Goal: Task Accomplishment & Management: Use online tool/utility

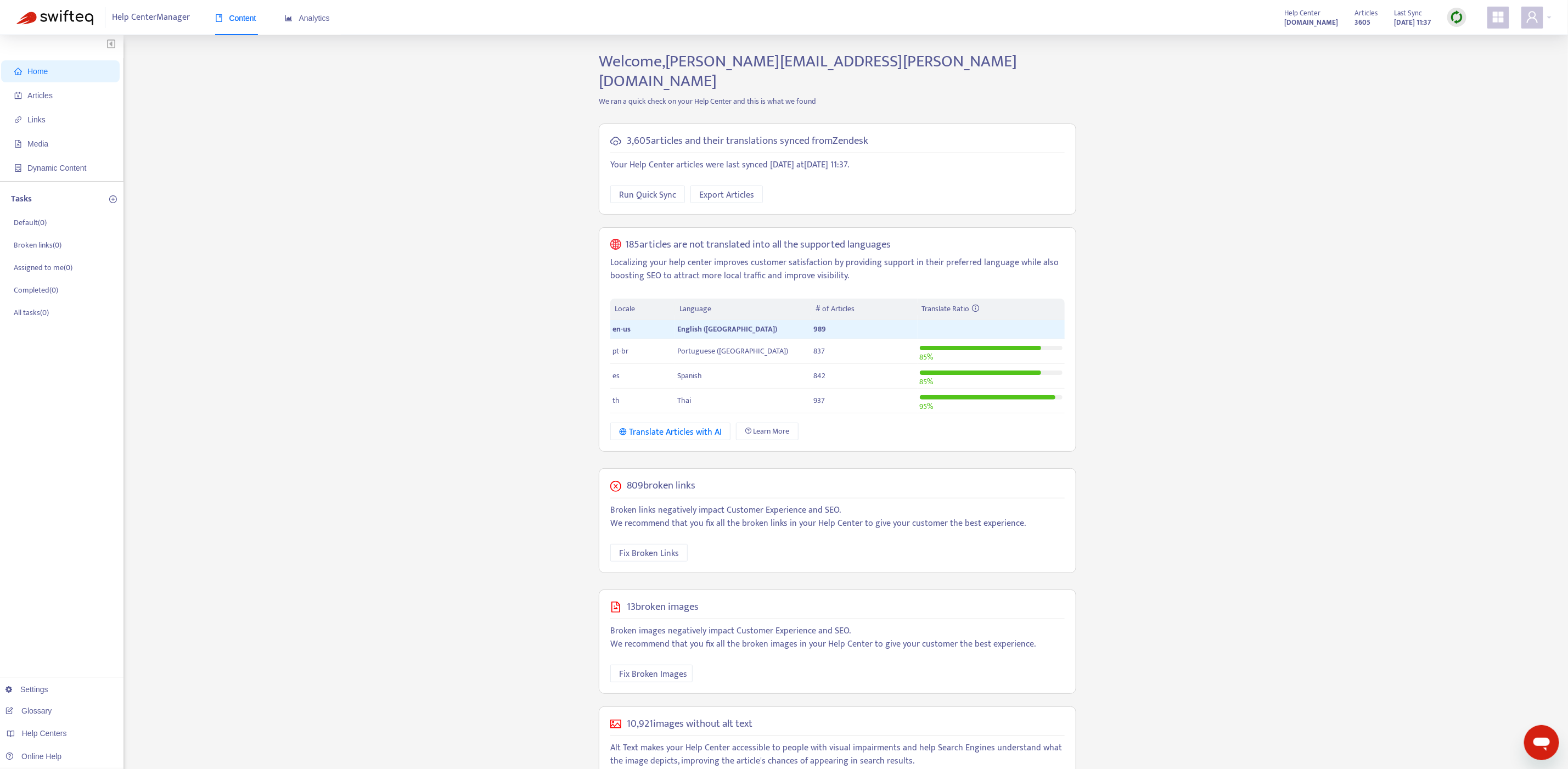
click at [53, 108] on ul "Home Articles Links Media Dynamic Content" at bounding box center [62, 120] width 123 height 123
click at [58, 94] on span "Articles" at bounding box center [62, 95] width 97 height 22
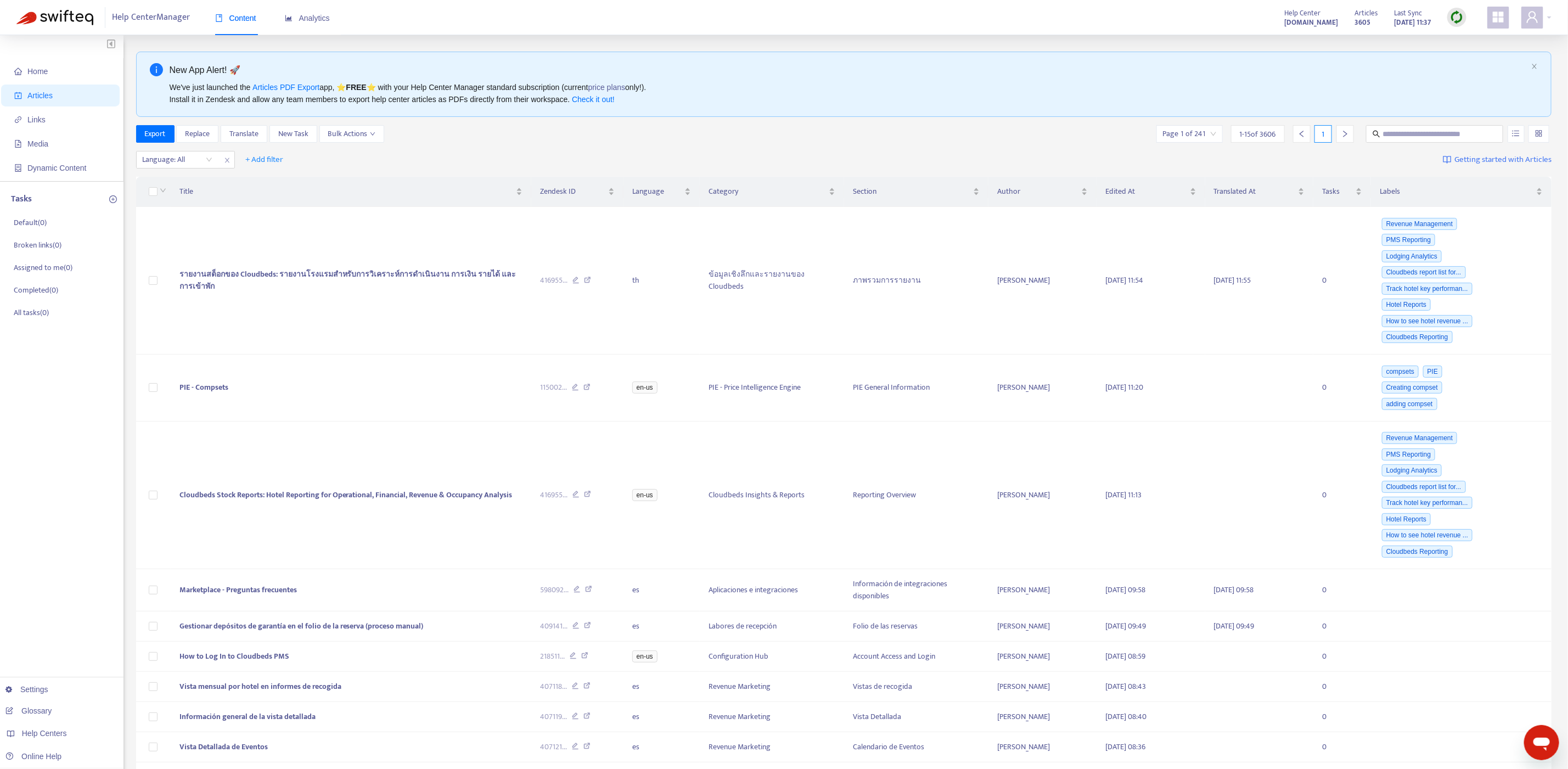
click at [1395, 125] on div "New App Alert! 🚀 We've just launched the Articles PDF Export app, ⭐ FREE ⭐️ wit…" at bounding box center [844, 569] width 1416 height 1034
click at [1401, 143] on span at bounding box center [1434, 133] width 137 height 17
type input "******"
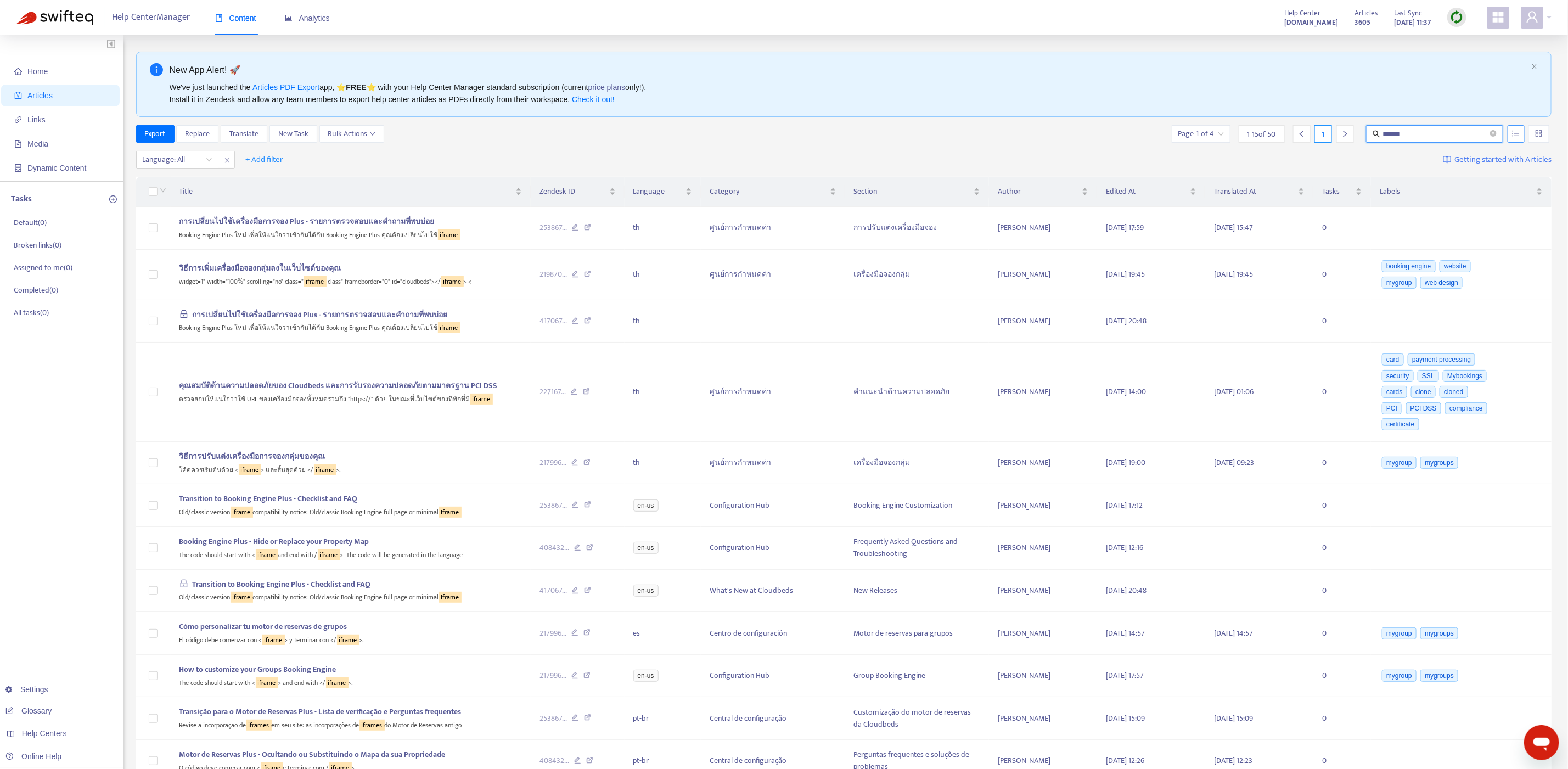
click at [1515, 134] on icon "unordered-list" at bounding box center [1516, 133] width 7 height 6
click at [1488, 171] on span "Match Exact Phrase" at bounding box center [1479, 172] width 71 height 12
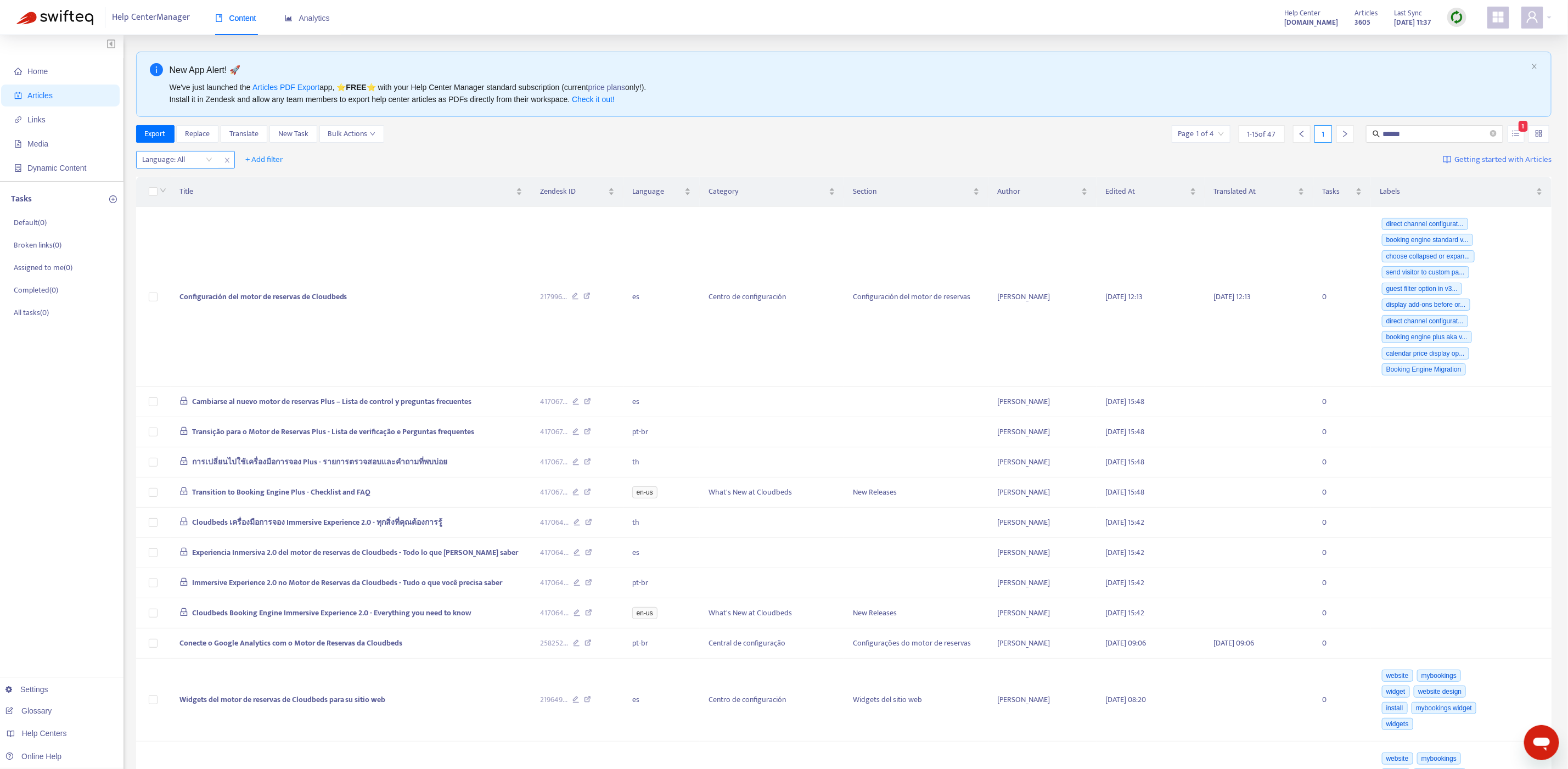
click at [152, 163] on div at bounding box center [172, 160] width 66 height 13
click at [192, 185] on div "en-us" at bounding box center [241, 182] width 191 height 12
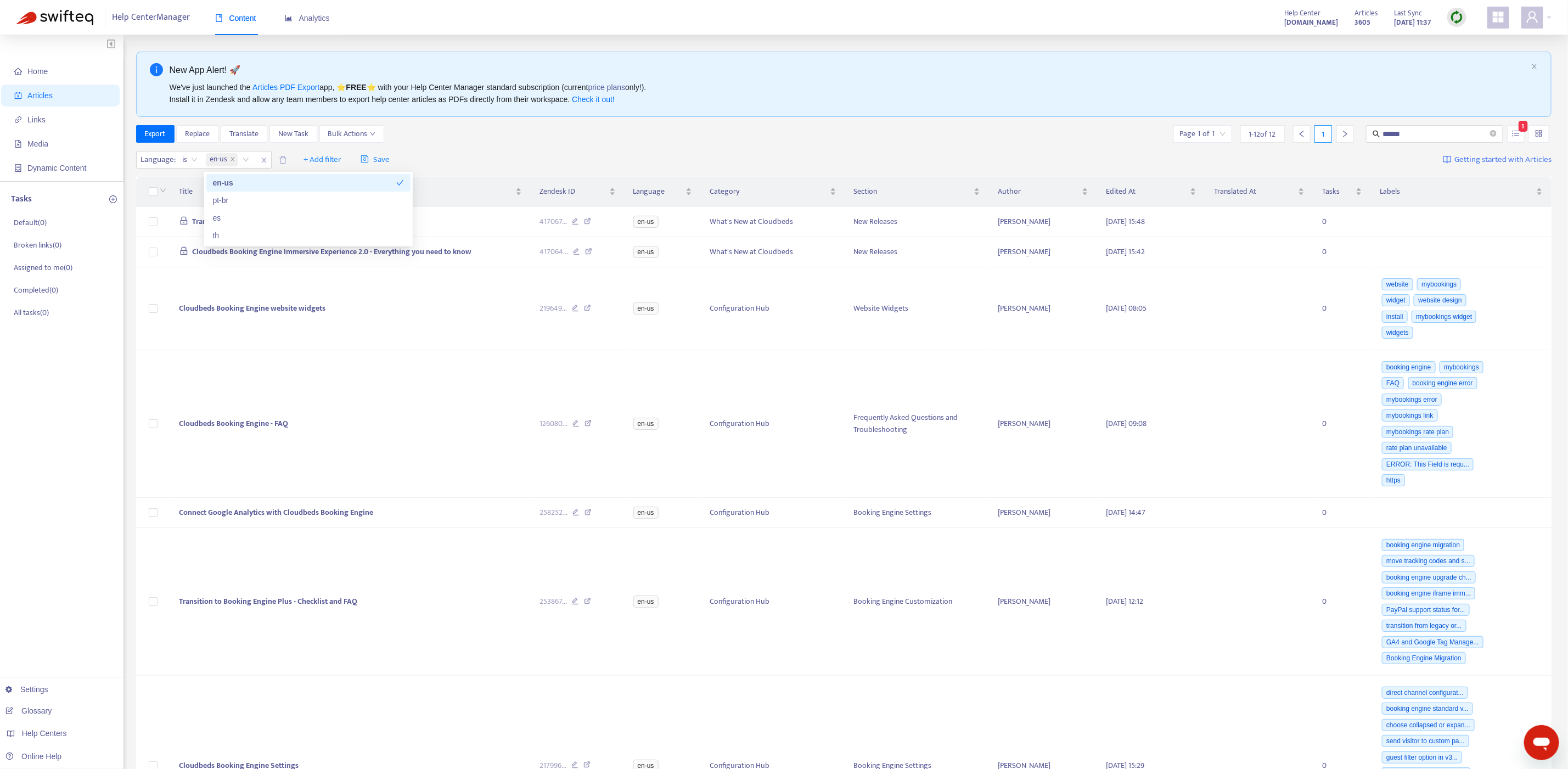
click at [42, 459] on div "Home Articles Links Media Dynamic Content Tasks Default ( 0 ) Broken links ( 0 …" at bounding box center [62, 721] width 123 height 1373
click at [585, 314] on icon at bounding box center [587, 309] width 7 height 10
click at [589, 430] on icon at bounding box center [588, 424] width 7 height 10
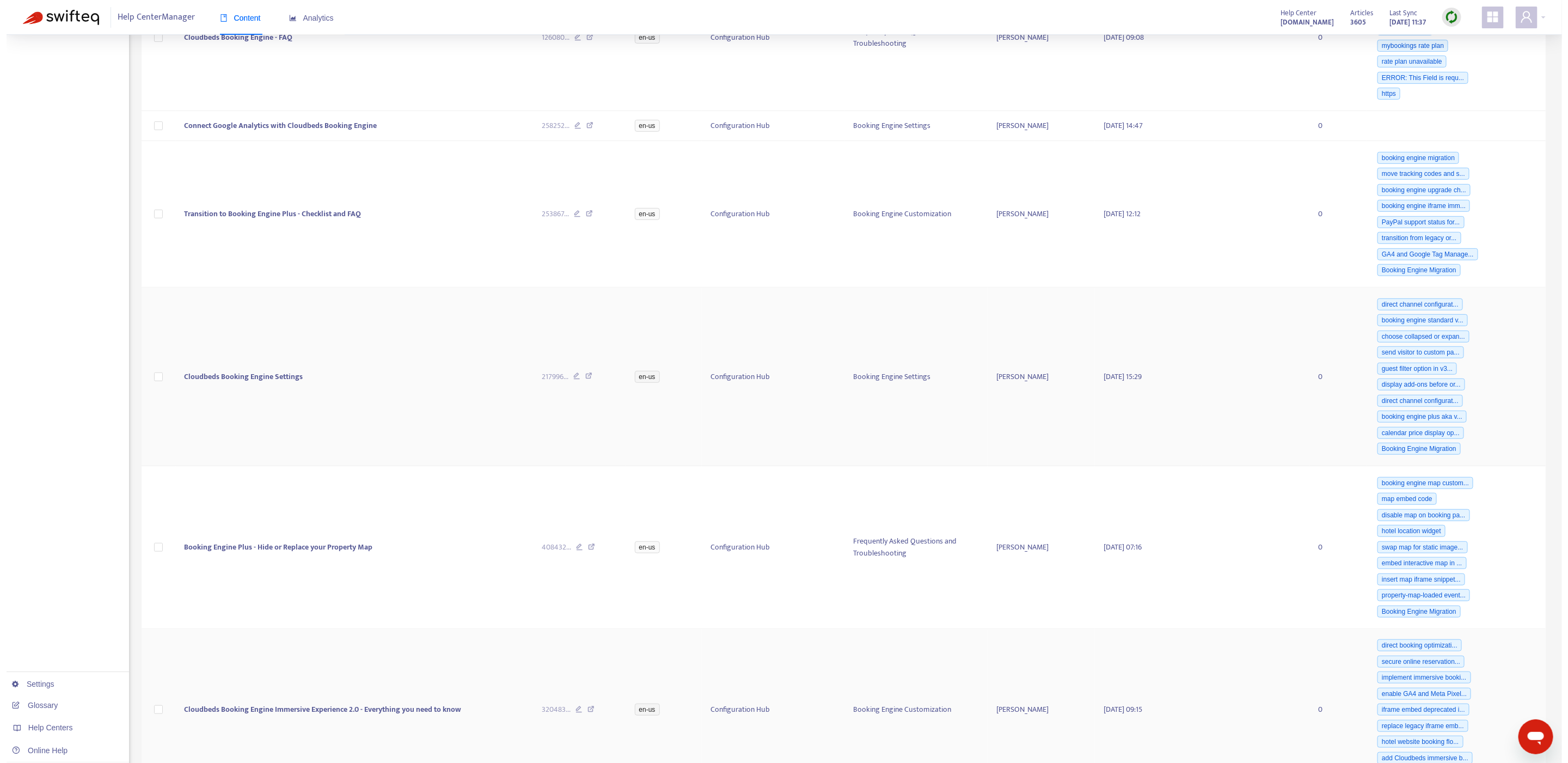
scroll to position [322, 0]
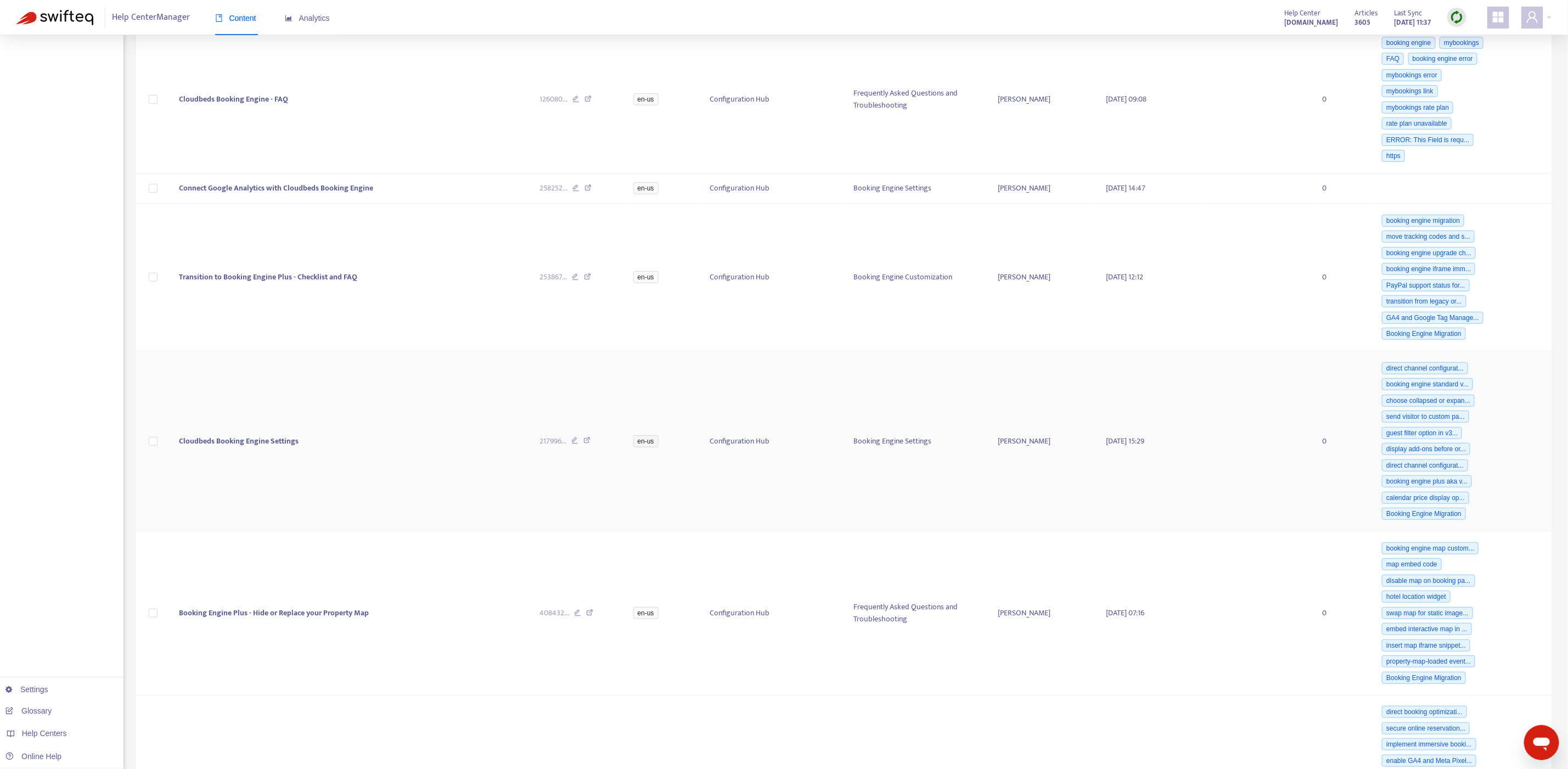
click at [397, 445] on td "Cloudbeds Booking Engine Settings" at bounding box center [351, 441] width 360 height 180
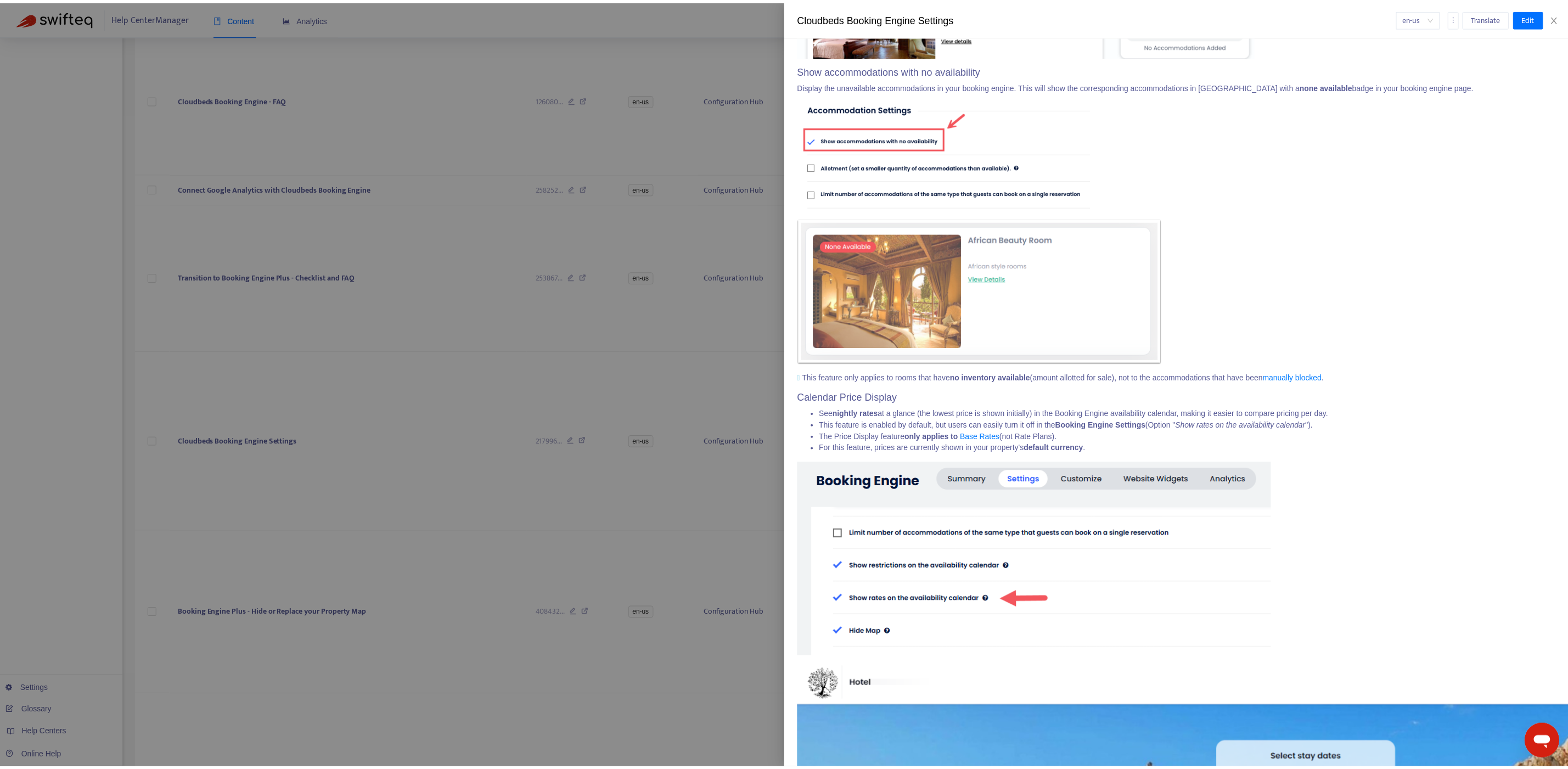
scroll to position [6810, 0]
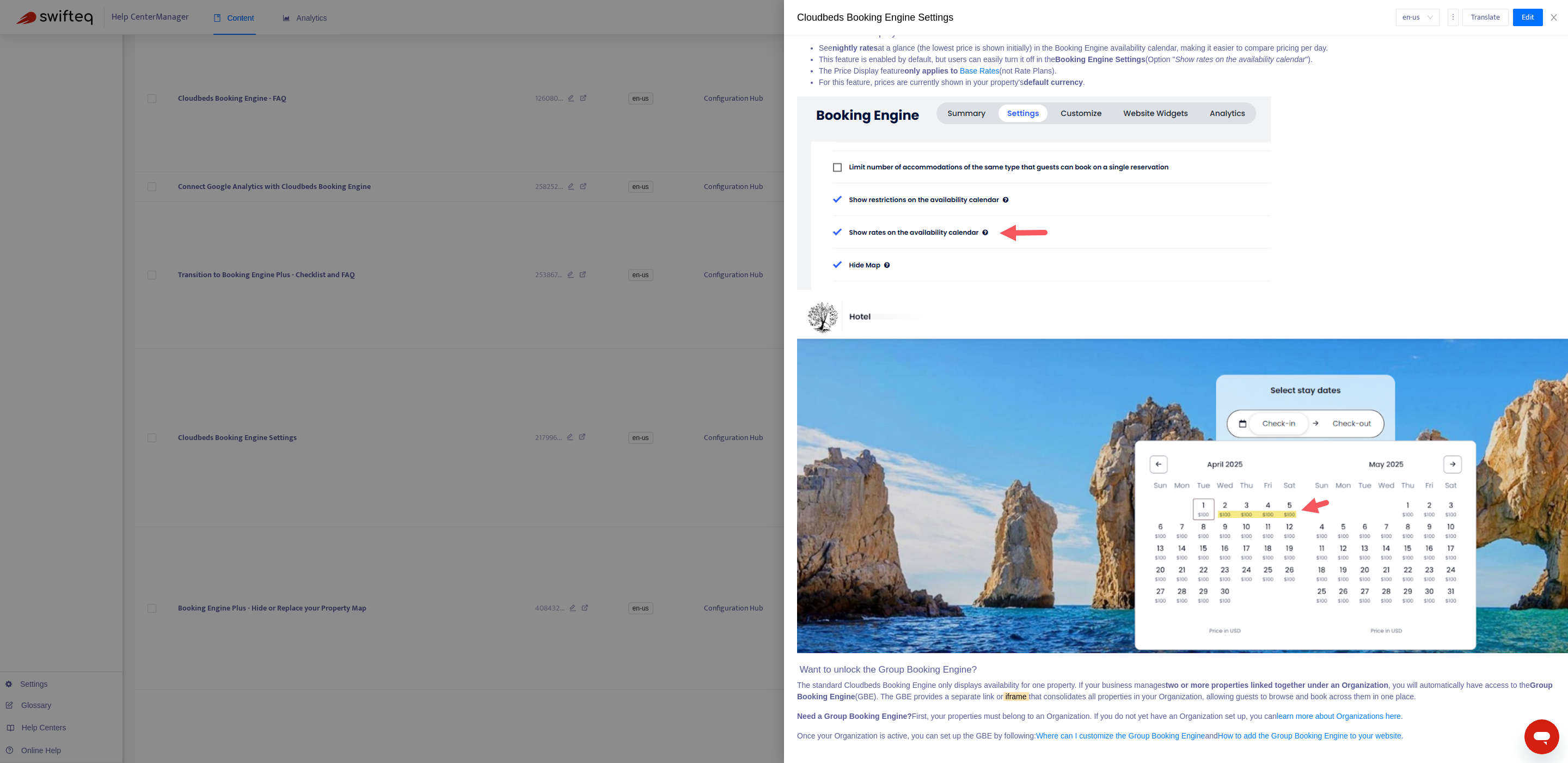
click at [421, 335] on div at bounding box center [784, 381] width 1568 height 763
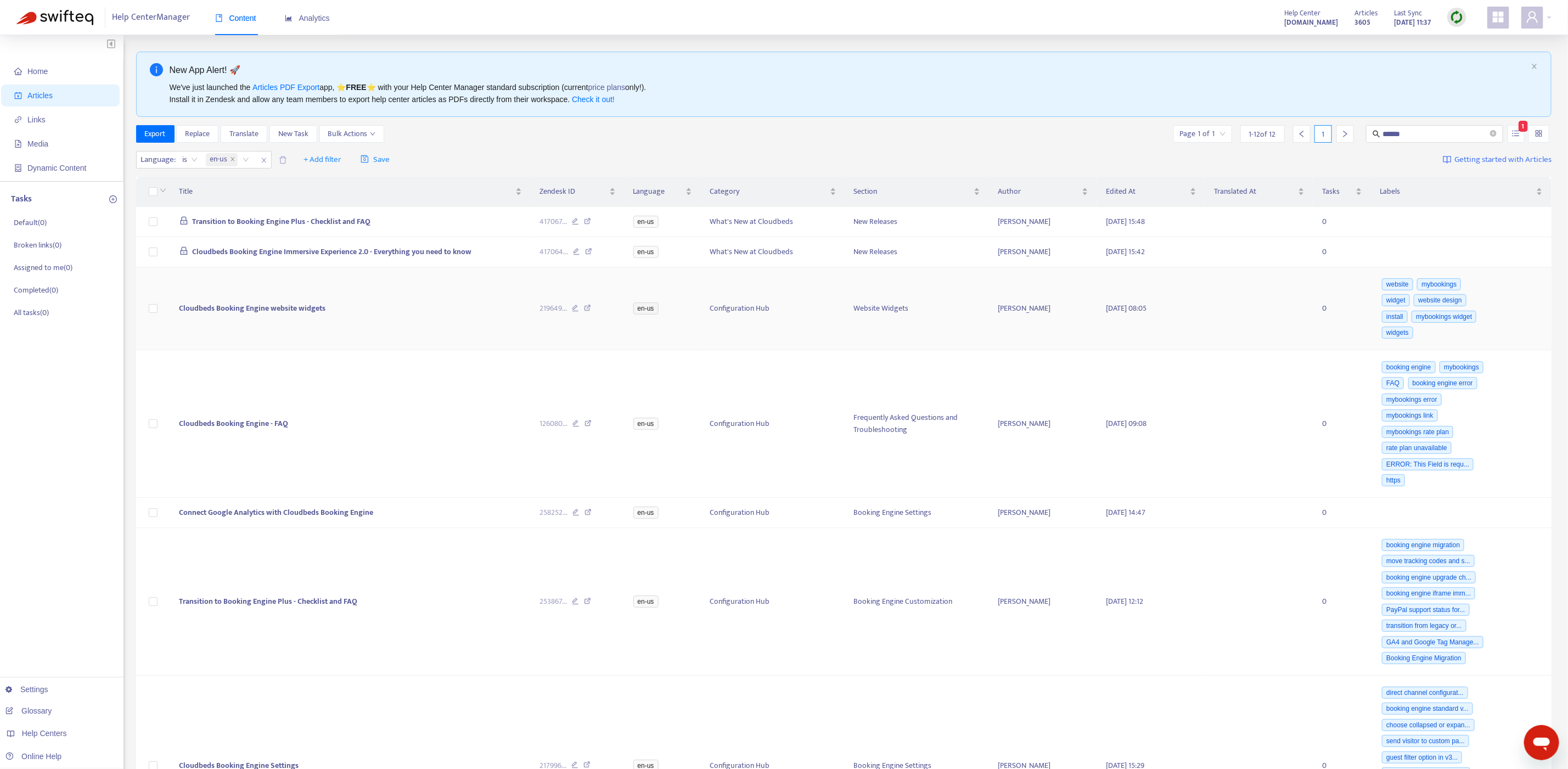
click at [523, 314] on td "Cloudbeds Booking Engine website widgets" at bounding box center [351, 309] width 360 height 83
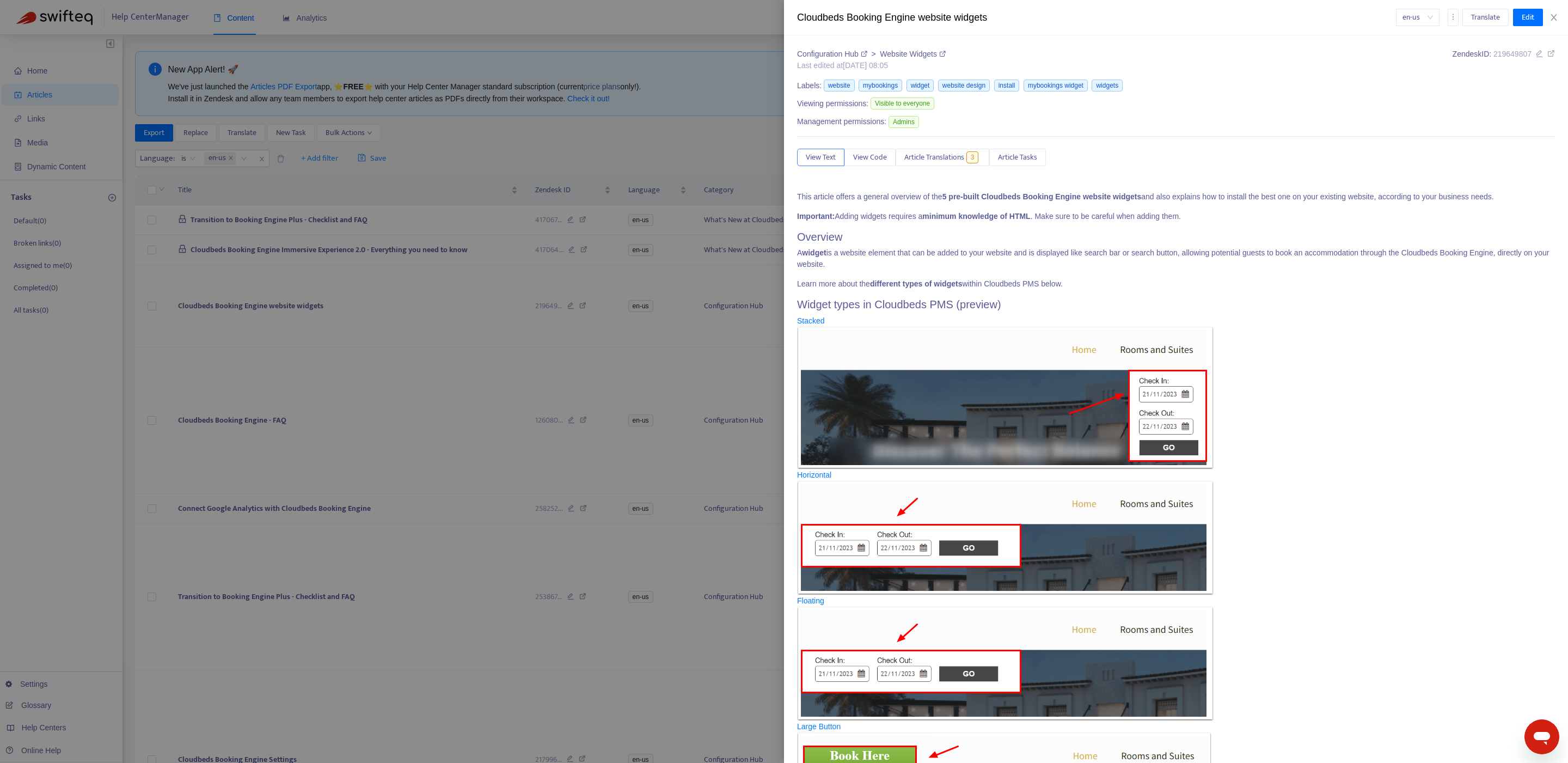
click at [362, 296] on div at bounding box center [784, 381] width 1568 height 763
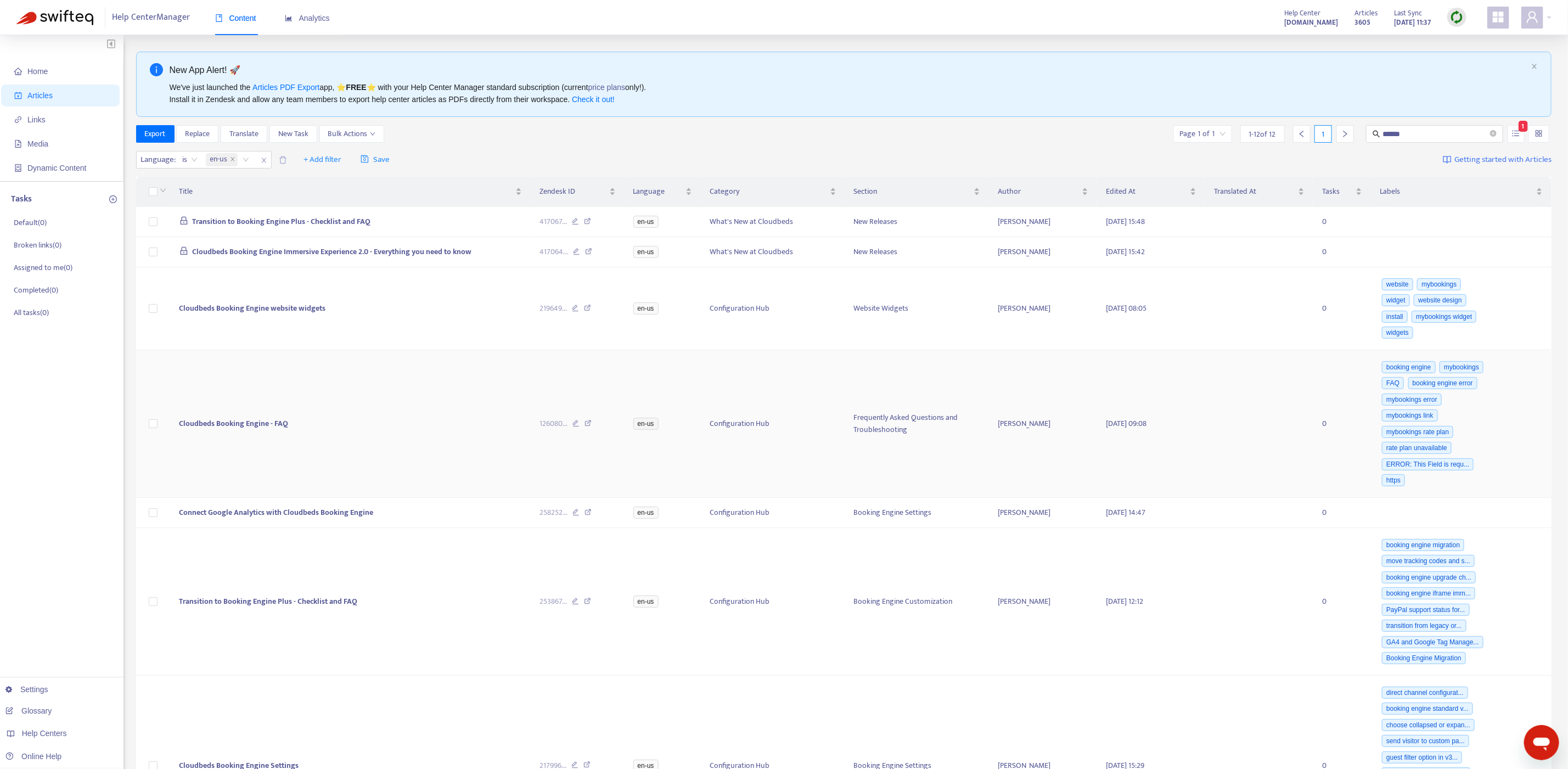
click at [387, 436] on td "Cloudbeds Booking Engine - FAQ" at bounding box center [351, 424] width 360 height 148
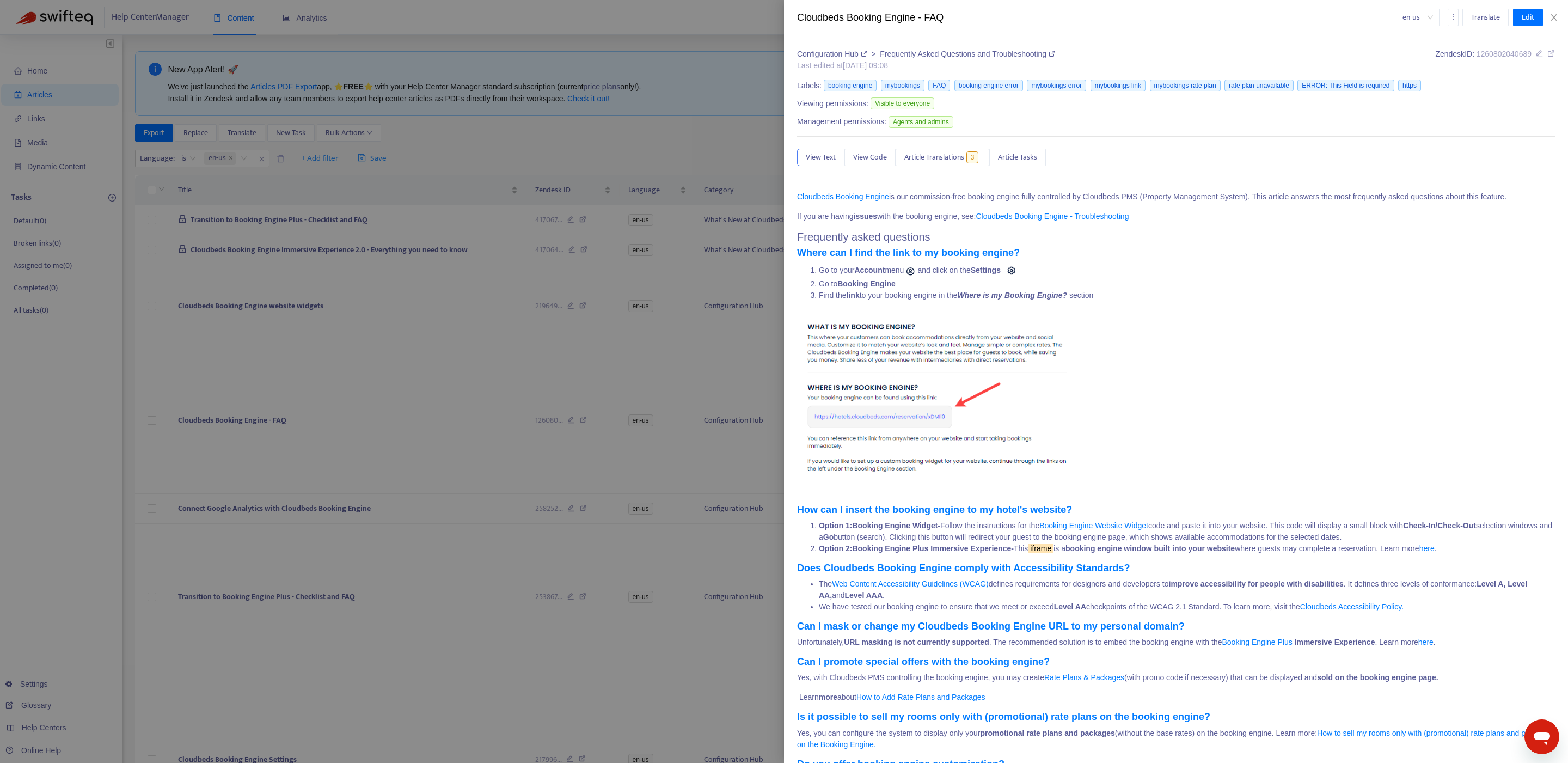
click at [1434, 552] on link "here" at bounding box center [1426, 548] width 15 height 9
click at [422, 397] on div at bounding box center [784, 381] width 1568 height 763
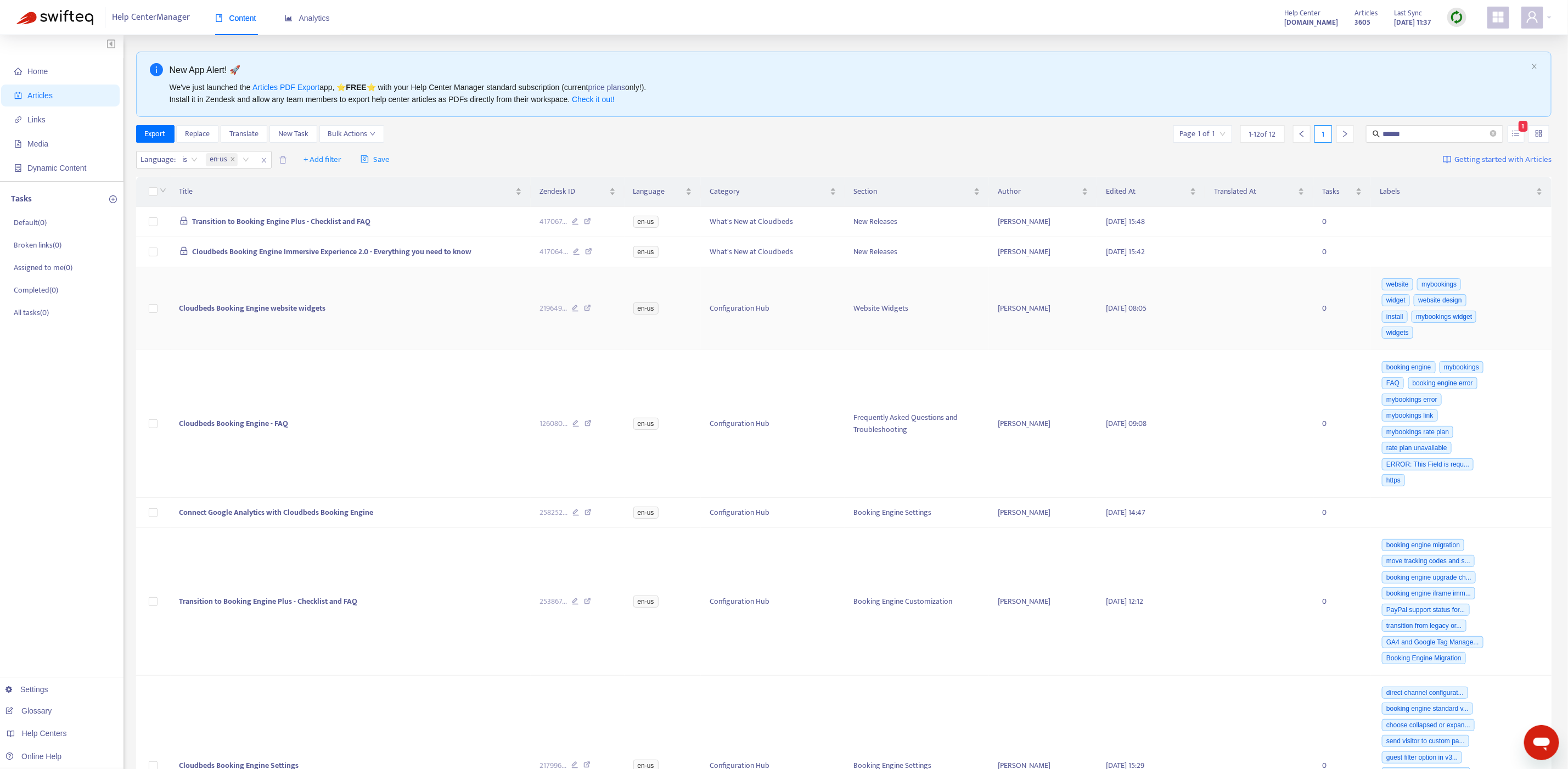
click at [398, 312] on td "Cloudbeds Booking Engine website widgets" at bounding box center [351, 309] width 360 height 83
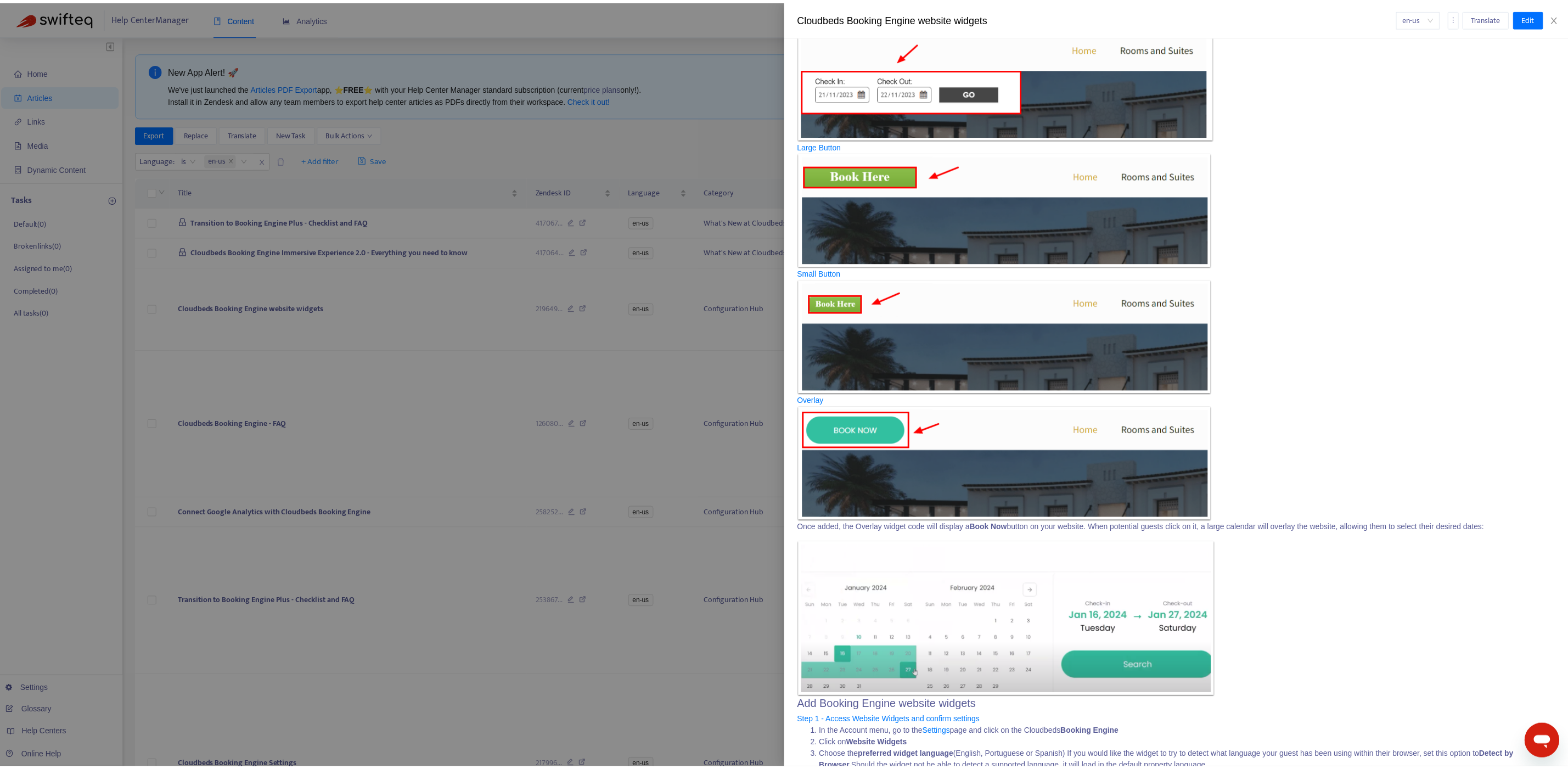
scroll to position [1796, 0]
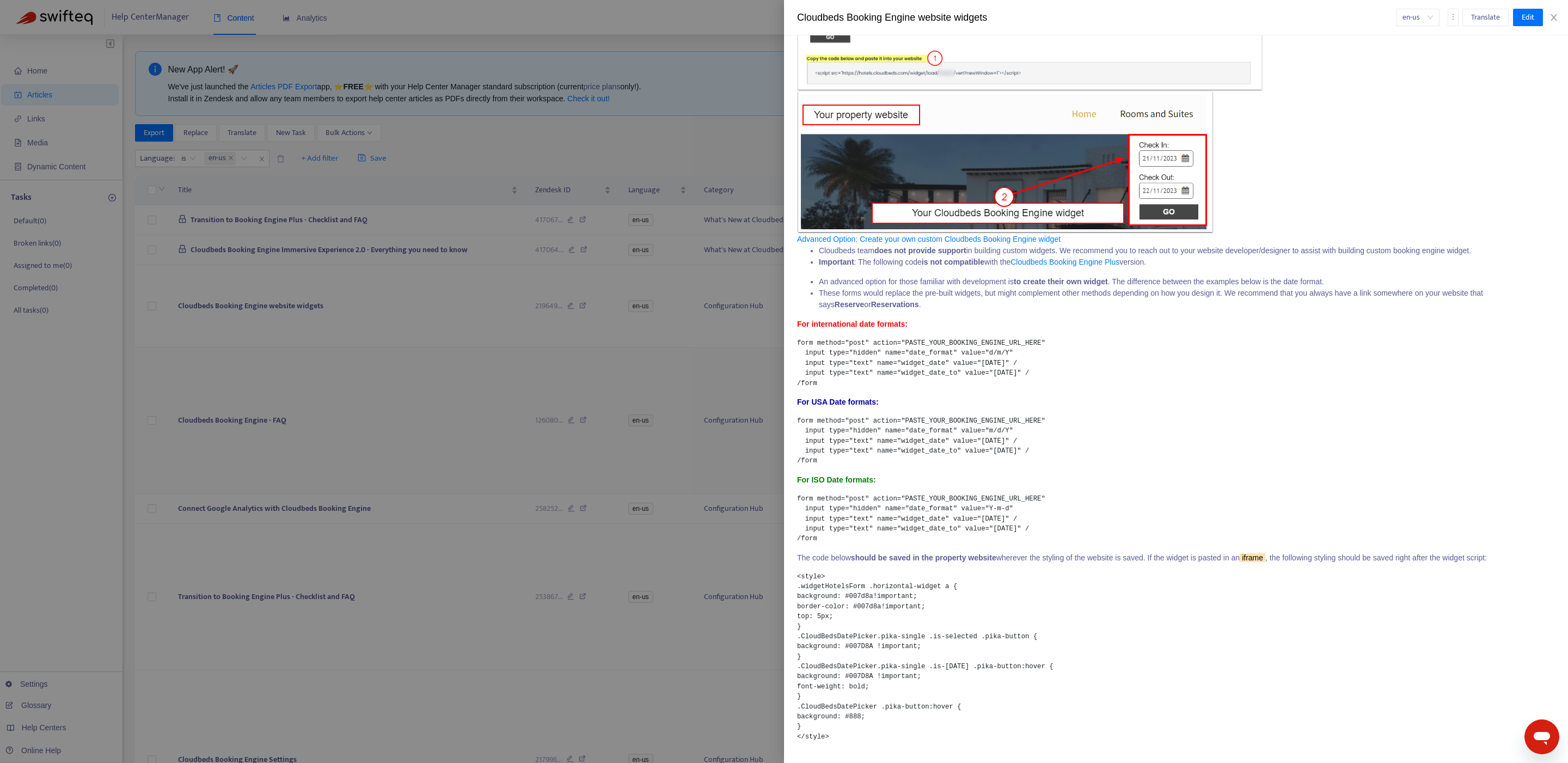
click at [346, 417] on div at bounding box center [784, 381] width 1568 height 763
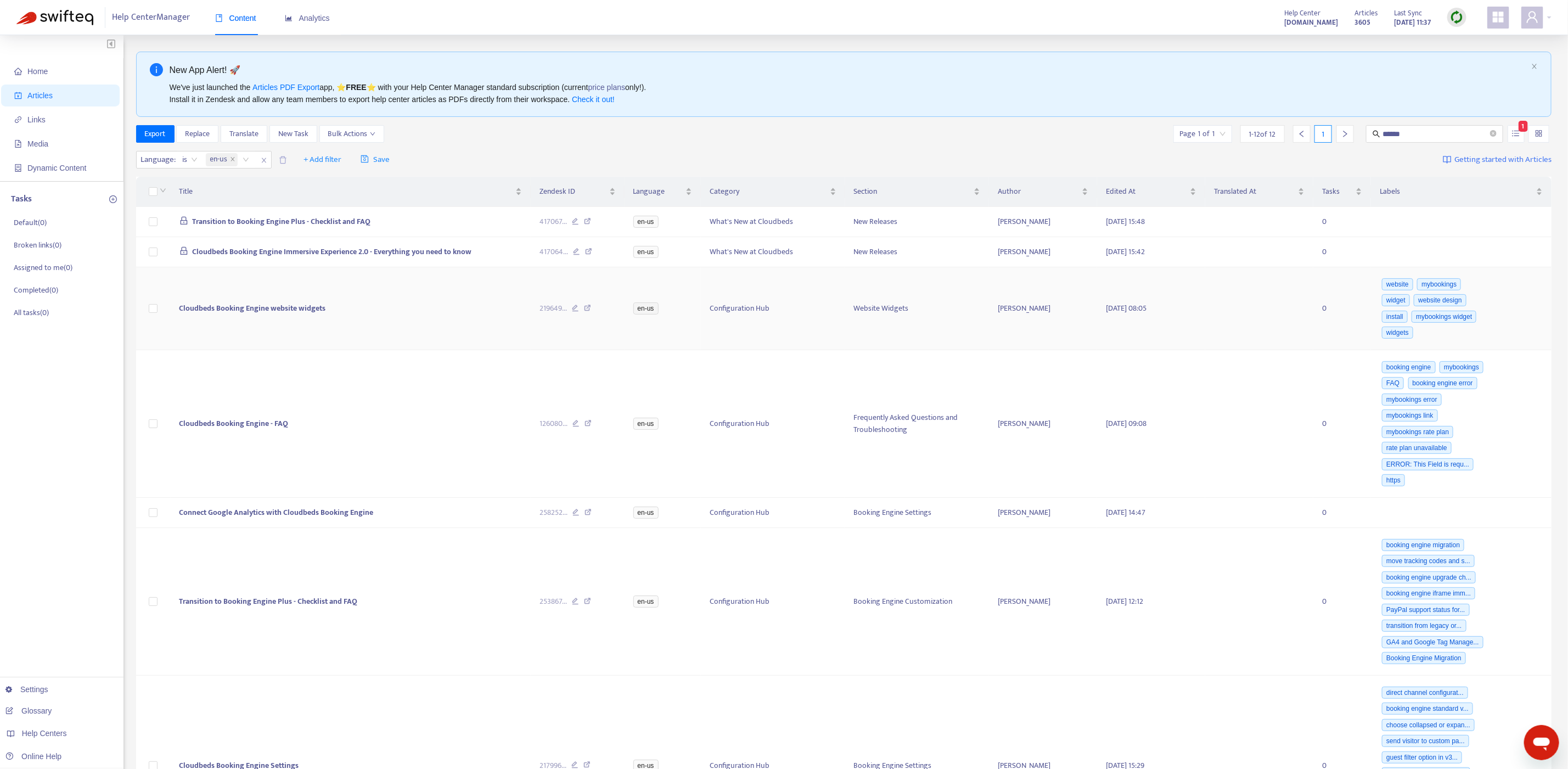
click at [589, 307] on icon at bounding box center [587, 309] width 7 height 10
click at [590, 430] on icon at bounding box center [588, 424] width 7 height 10
click at [437, 528] on td "Connect Google Analytics with Cloudbeds Booking Engine" at bounding box center [351, 512] width 360 height 30
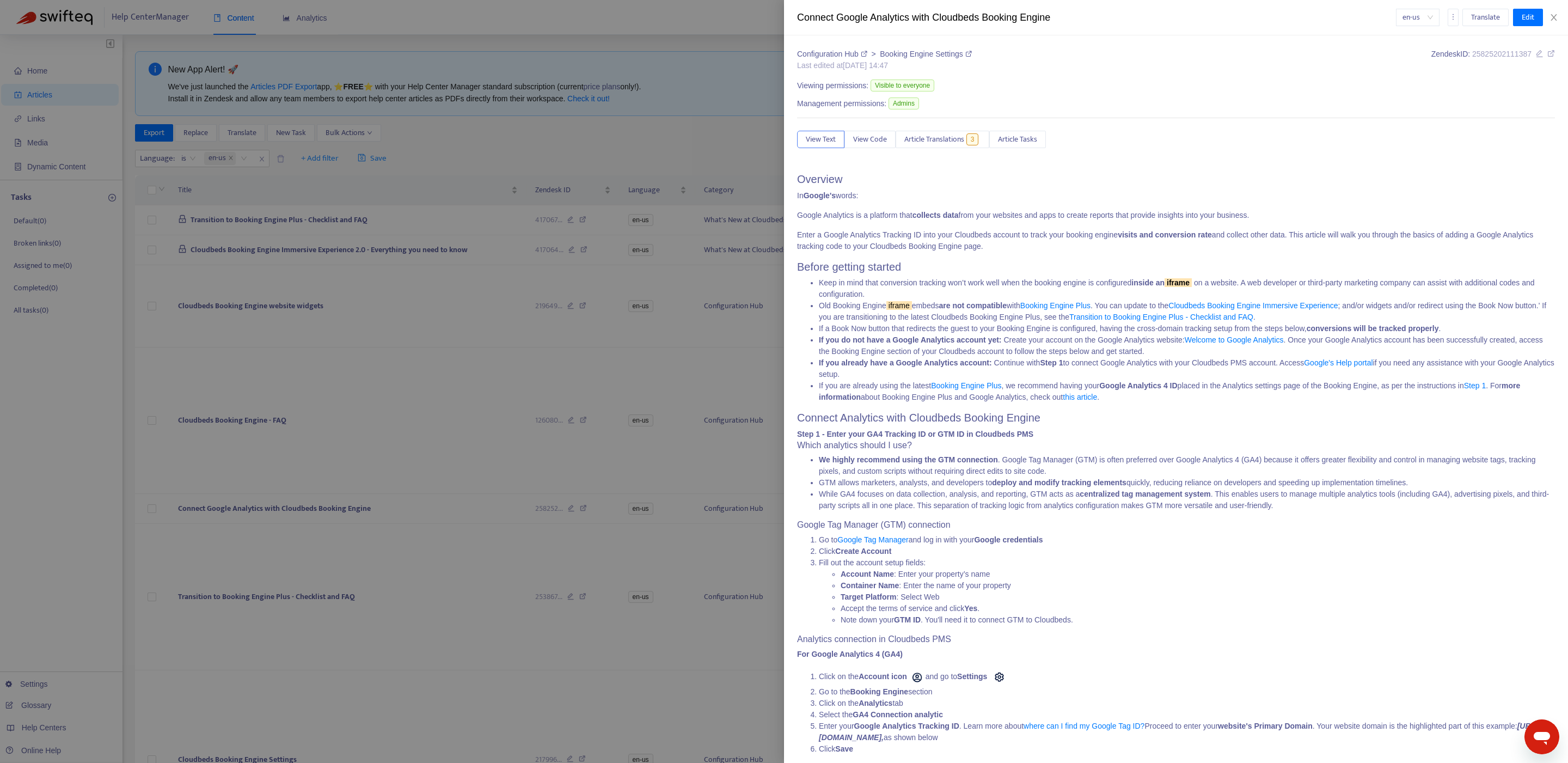
click at [361, 430] on div at bounding box center [784, 381] width 1568 height 763
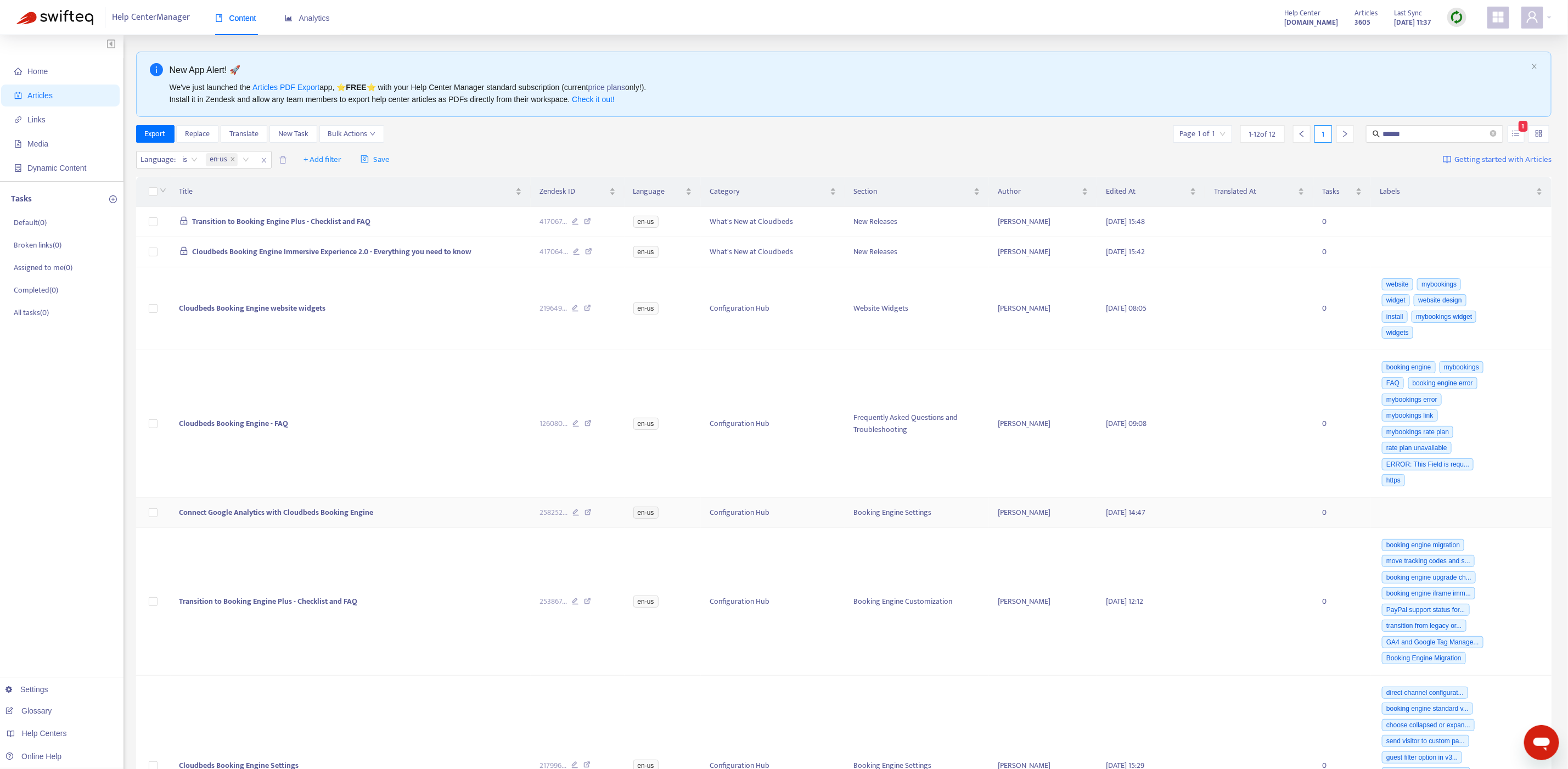
click at [590, 519] on icon at bounding box center [588, 514] width 7 height 10
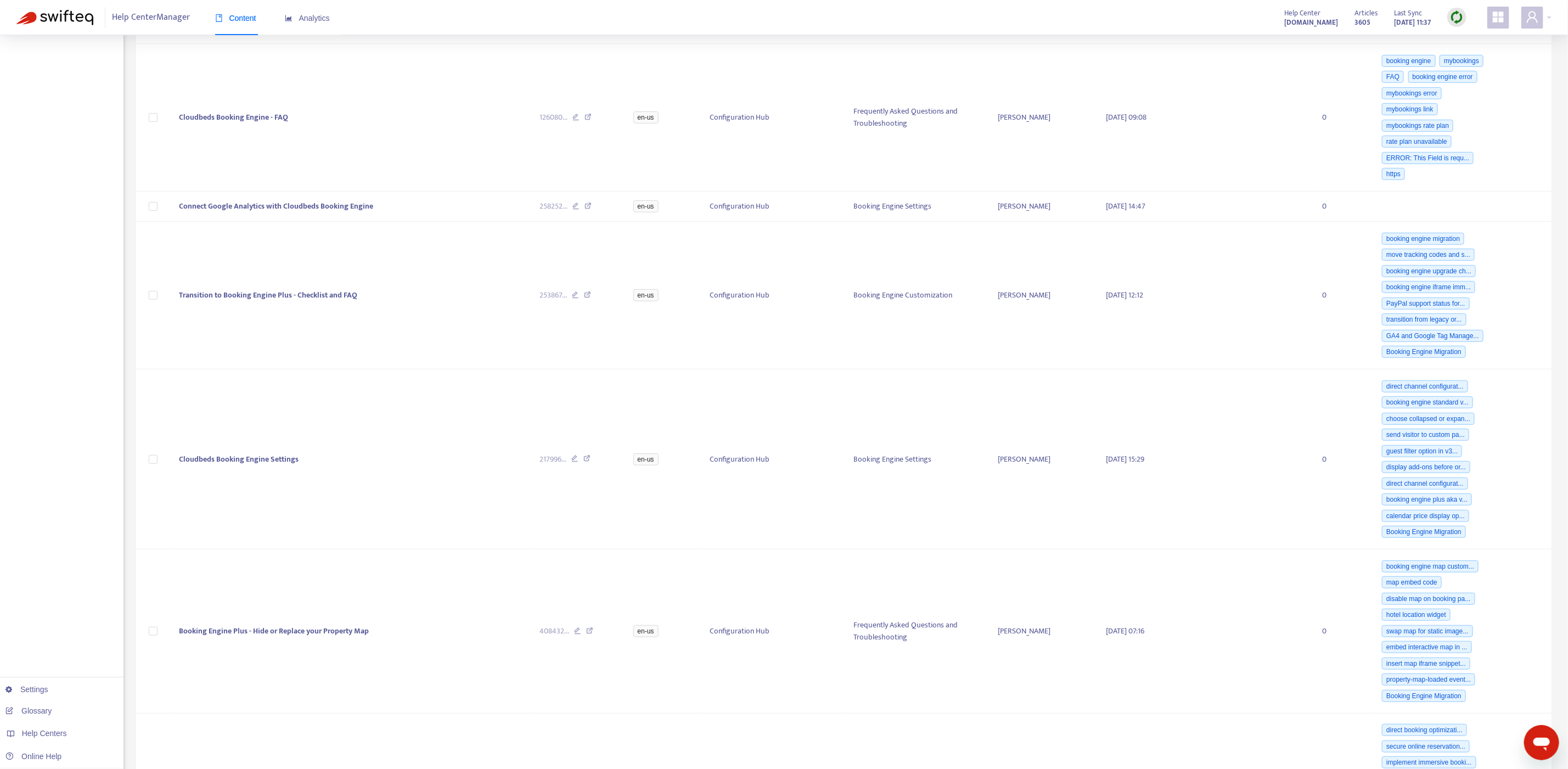
scroll to position [402, 0]
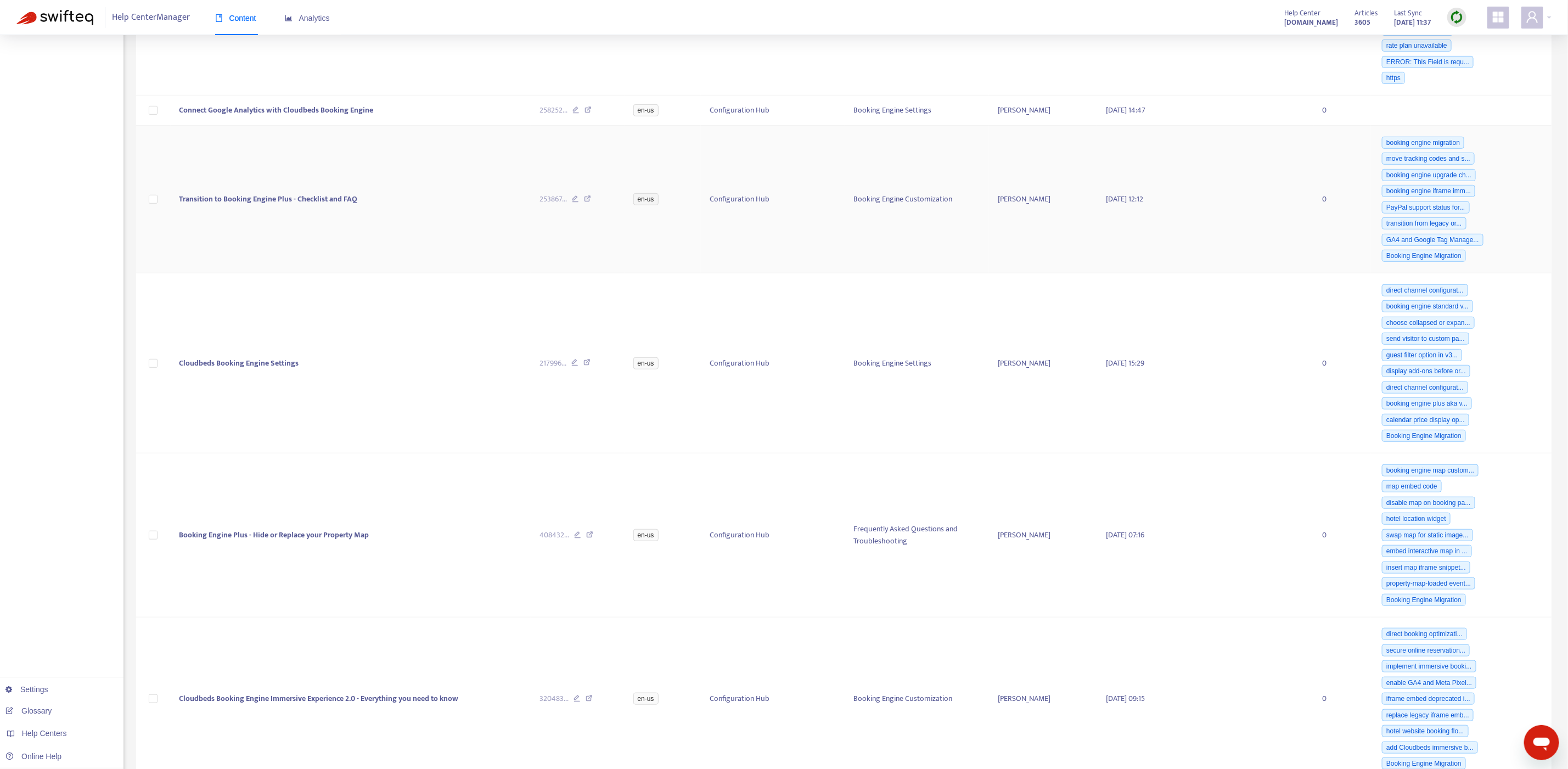
click at [589, 205] on icon at bounding box center [587, 200] width 7 height 10
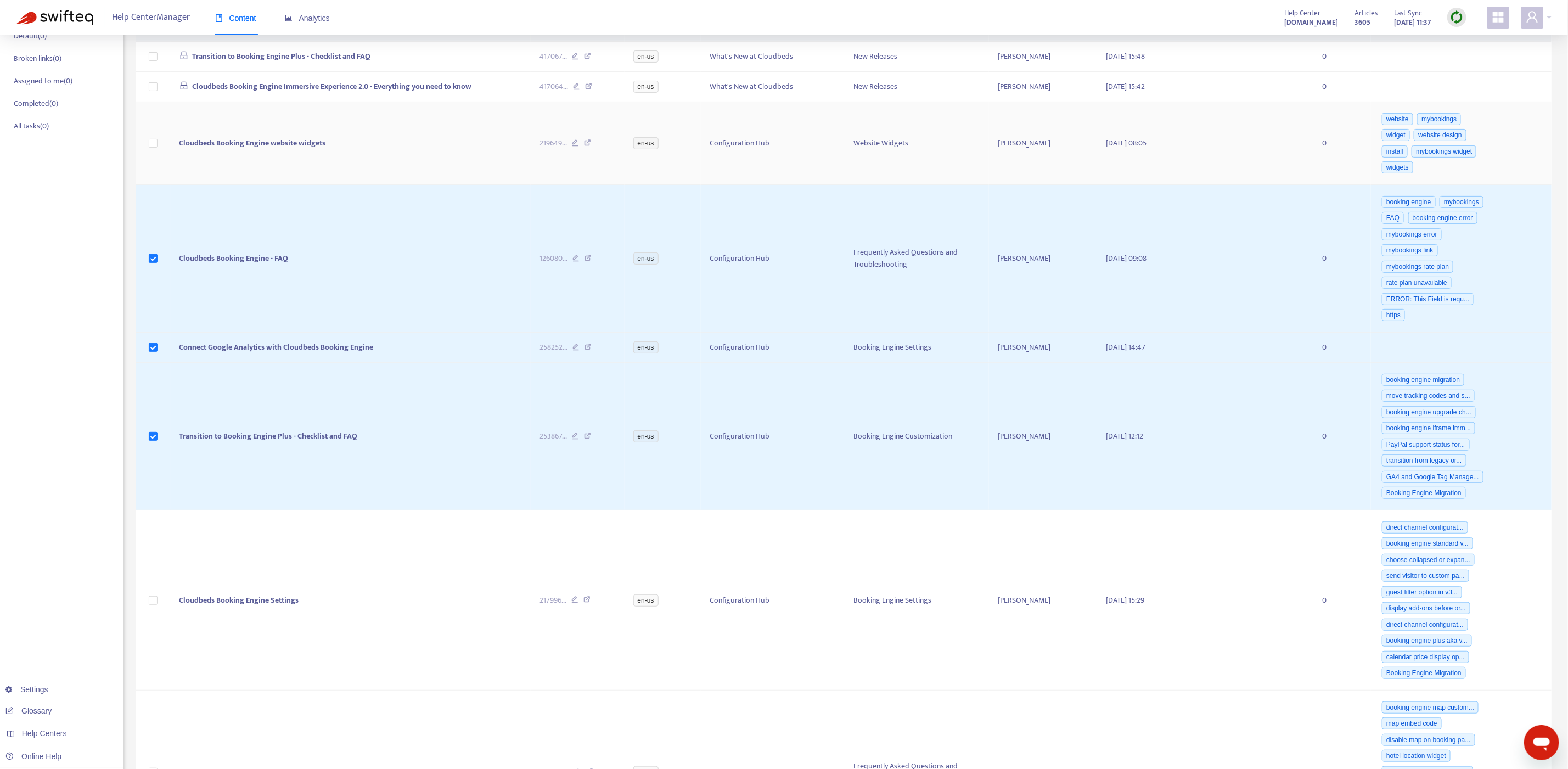
scroll to position [185, 0]
click at [147, 152] on td at bounding box center [154, 144] width 34 height 83
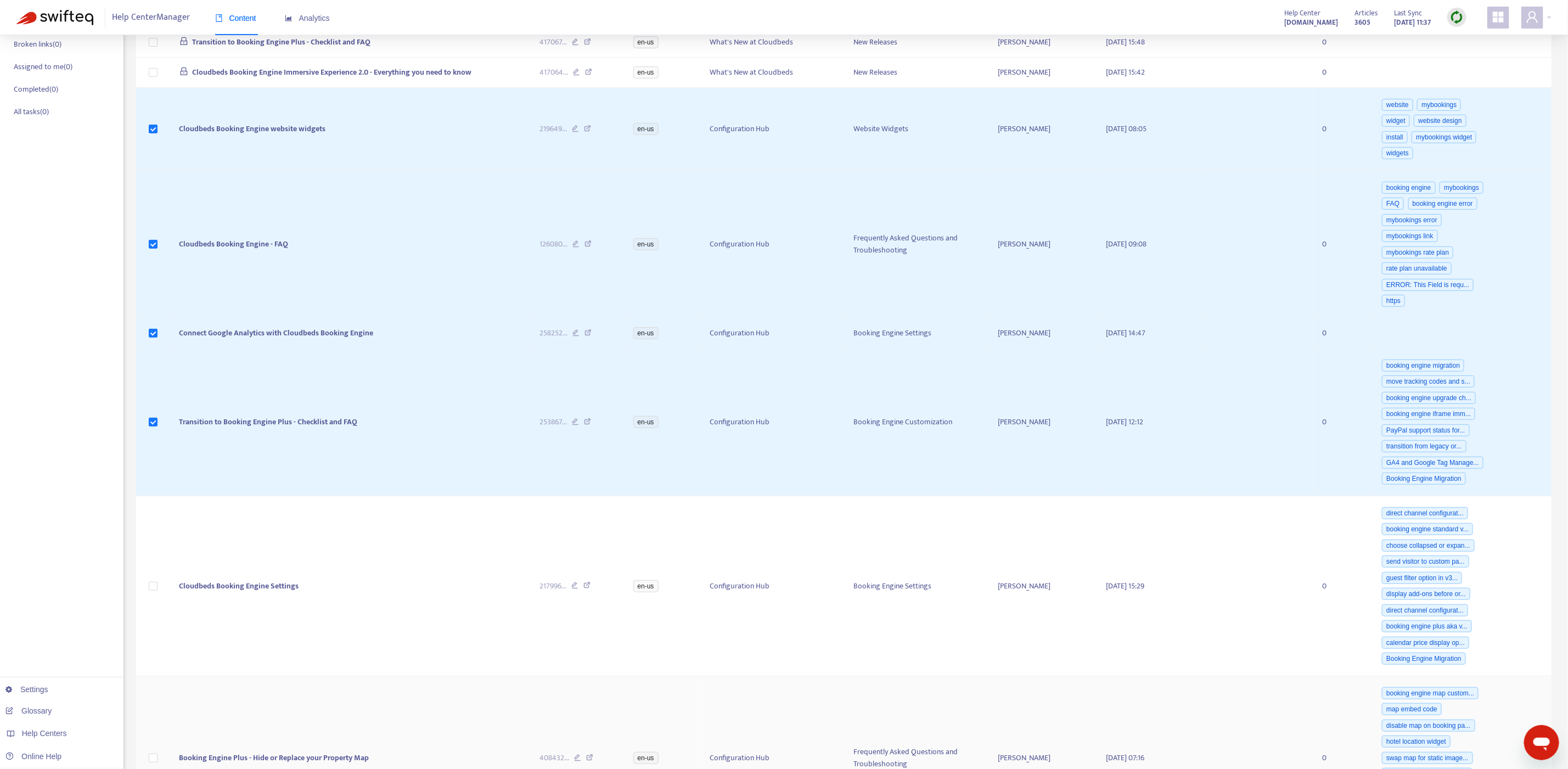
scroll to position [288, 0]
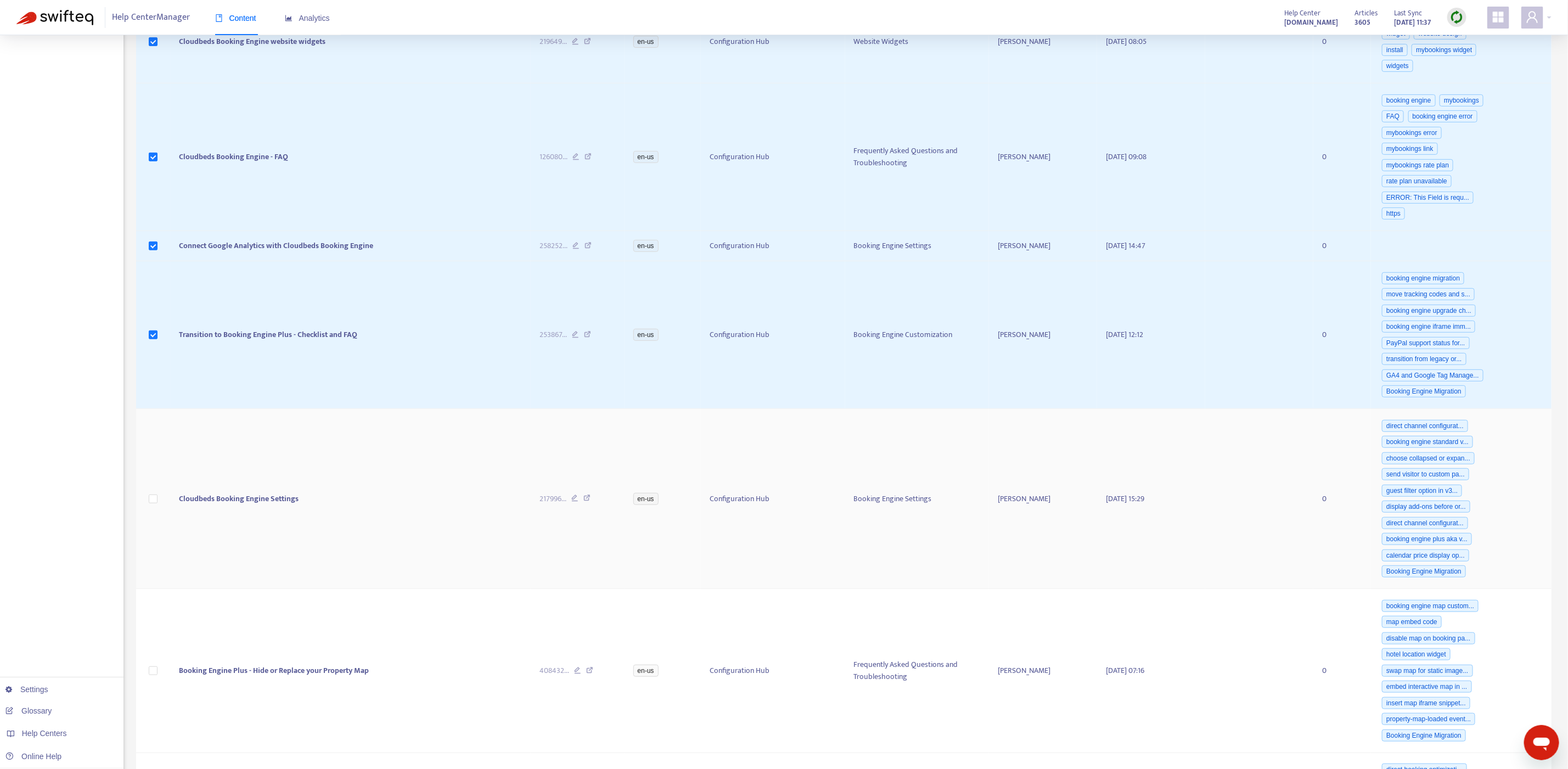
click at [589, 504] on icon at bounding box center [587, 499] width 7 height 10
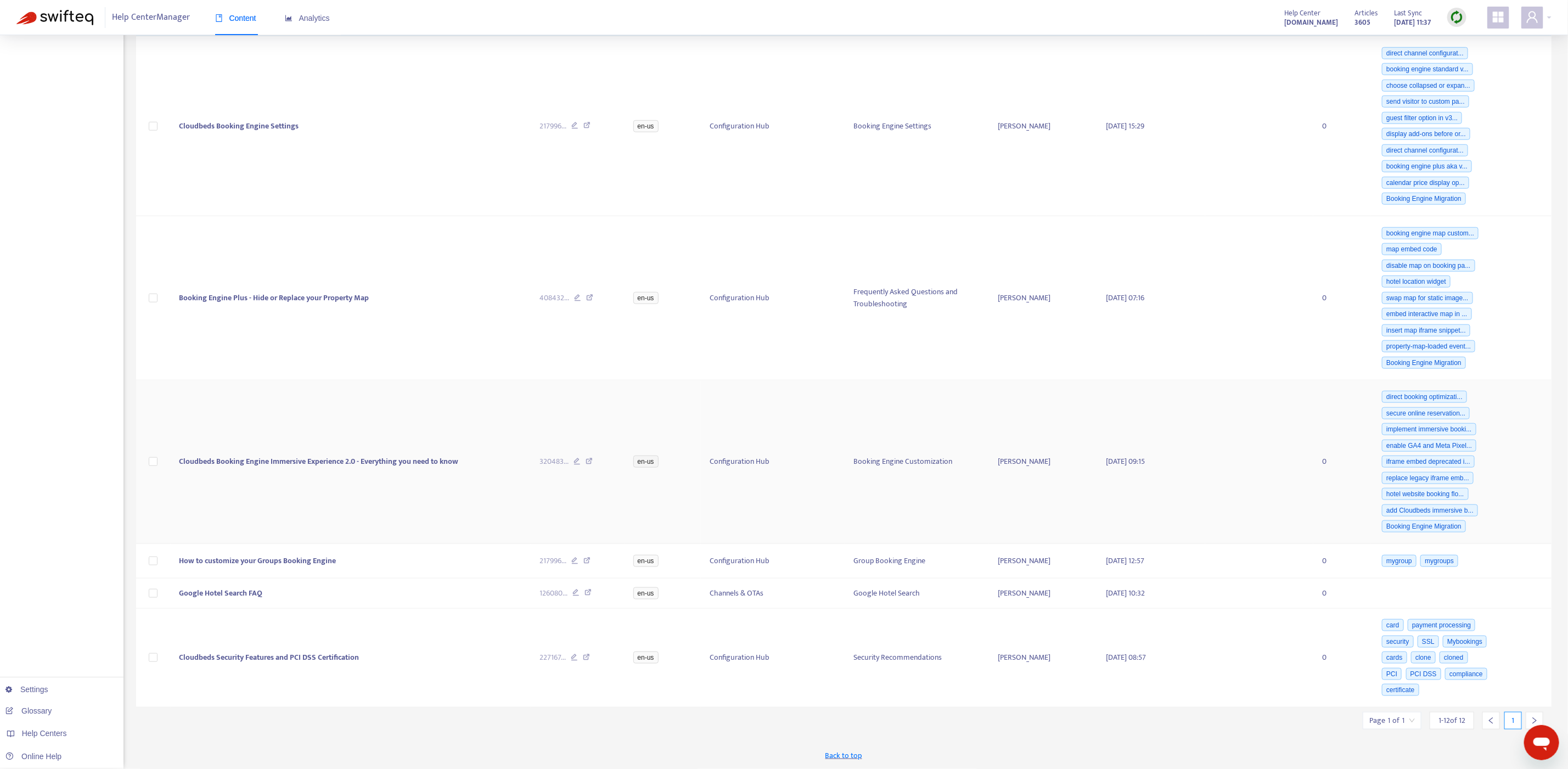
scroll to position [684, 0]
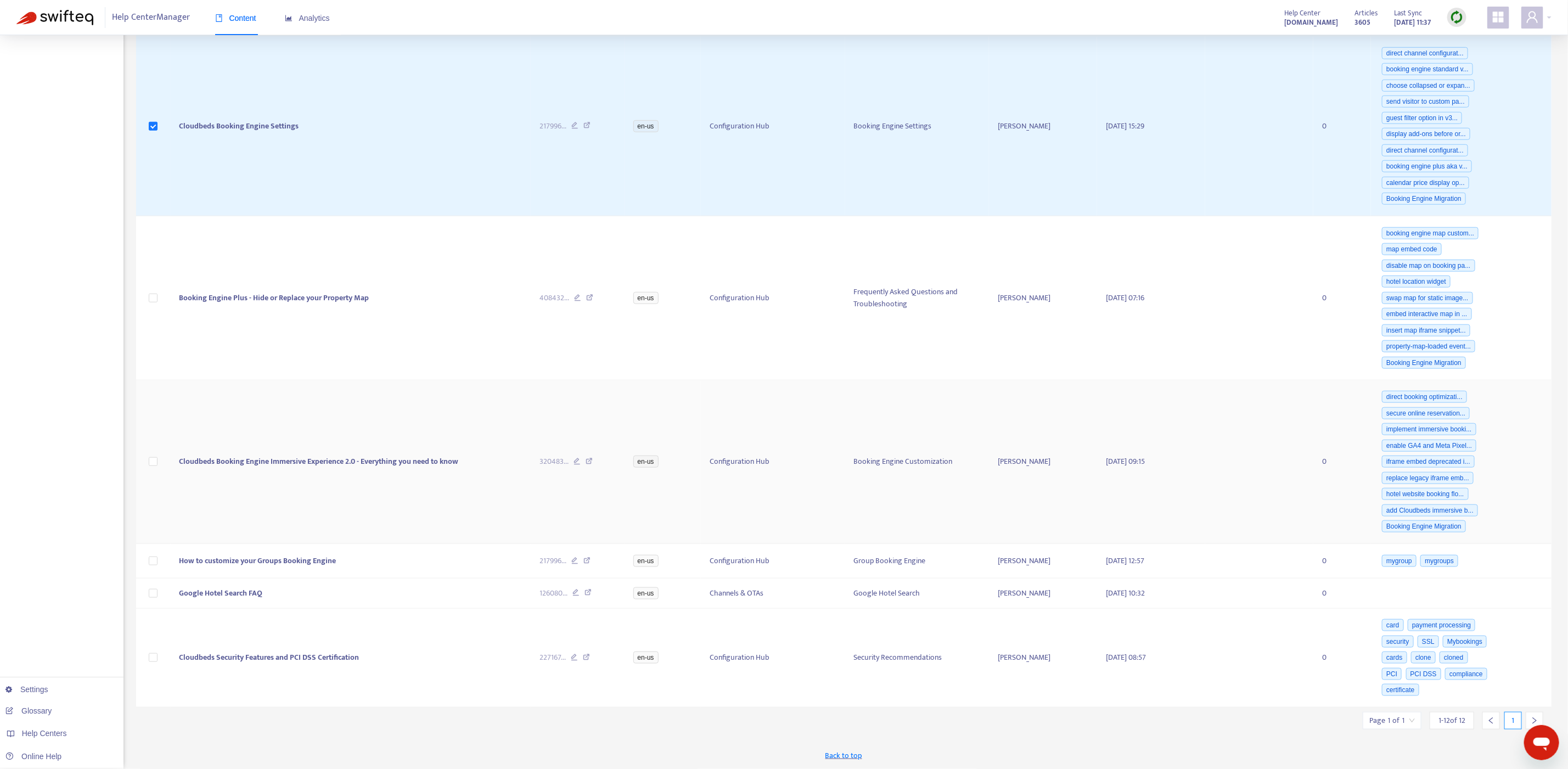
click at [589, 468] on icon at bounding box center [589, 463] width 7 height 10
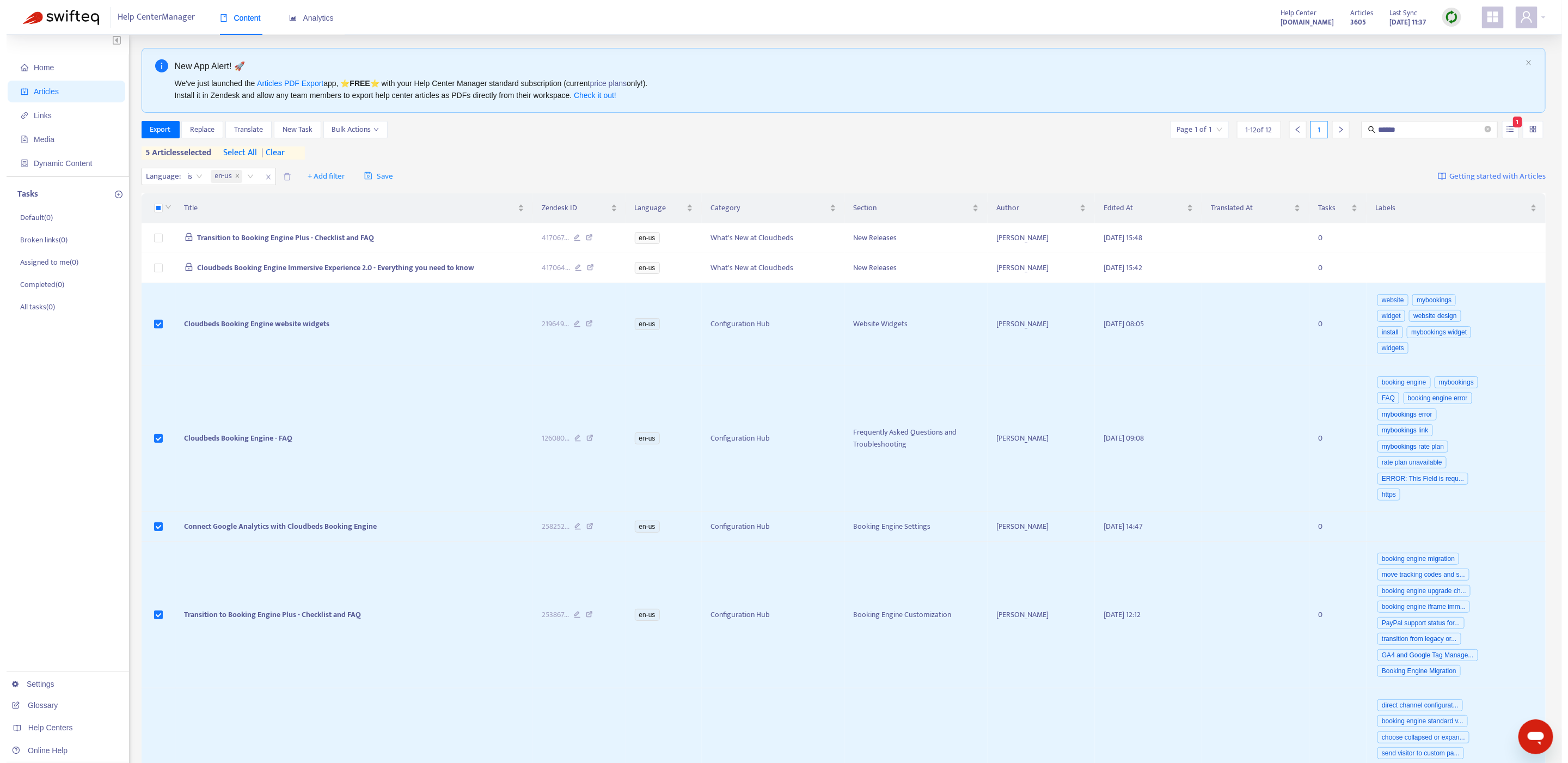
scroll to position [0, 0]
click at [379, 140] on button "Bulk Actions" at bounding box center [348, 132] width 64 height 17
click at [154, 130] on span "Export" at bounding box center [154, 133] width 20 height 12
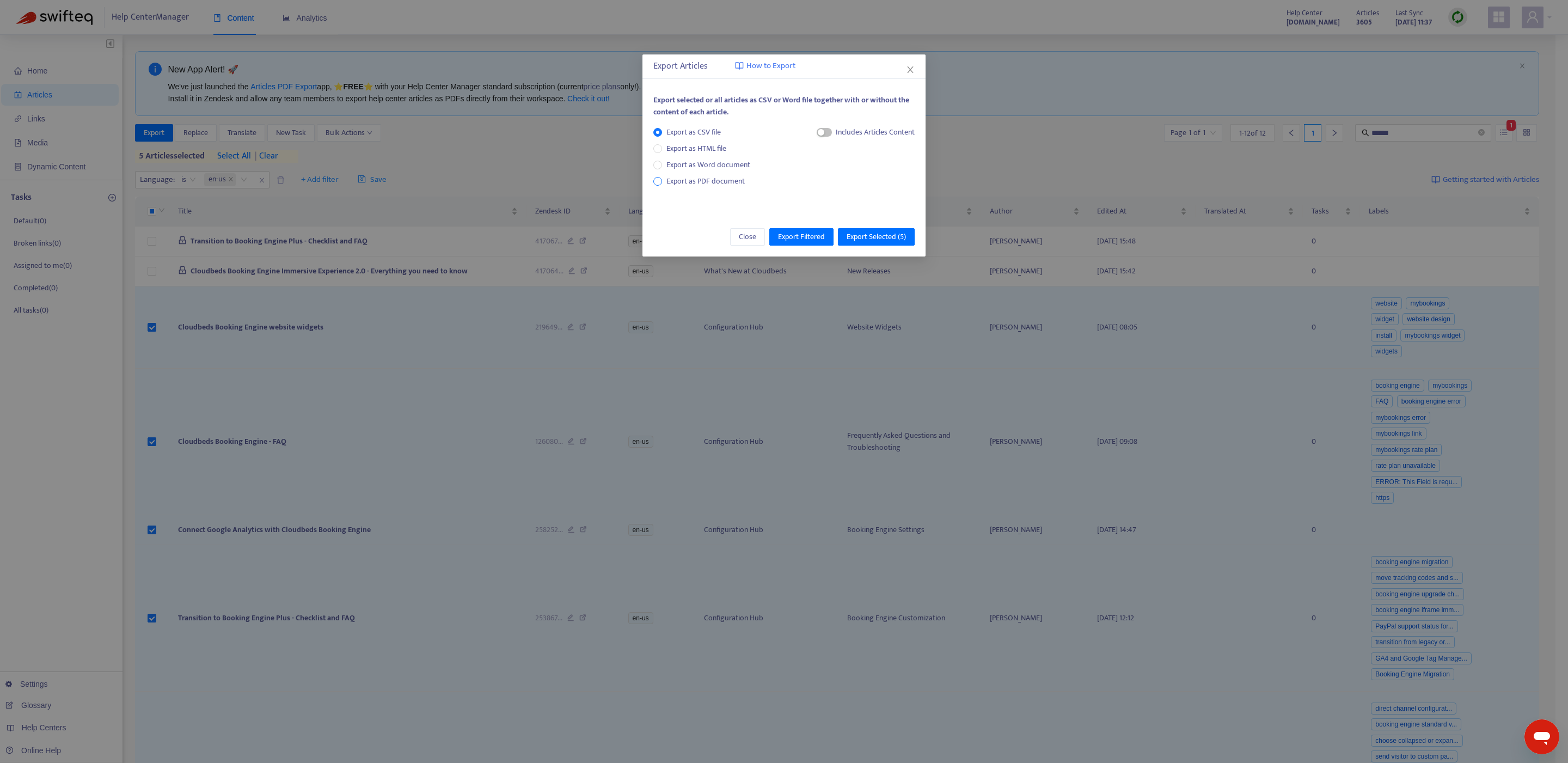
click at [682, 186] on span "Export as PDF document" at bounding box center [705, 181] width 78 height 12
click at [871, 243] on button "Export Selected ( 5 )" at bounding box center [876, 236] width 77 height 17
